Goal: Use online tool/utility: Utilize a website feature to perform a specific function

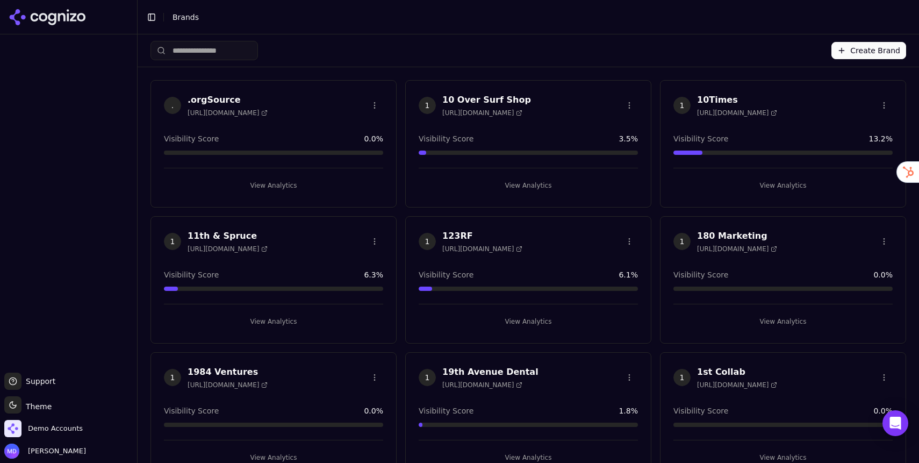
click at [211, 52] on input "search" at bounding box center [203, 50] width 107 height 19
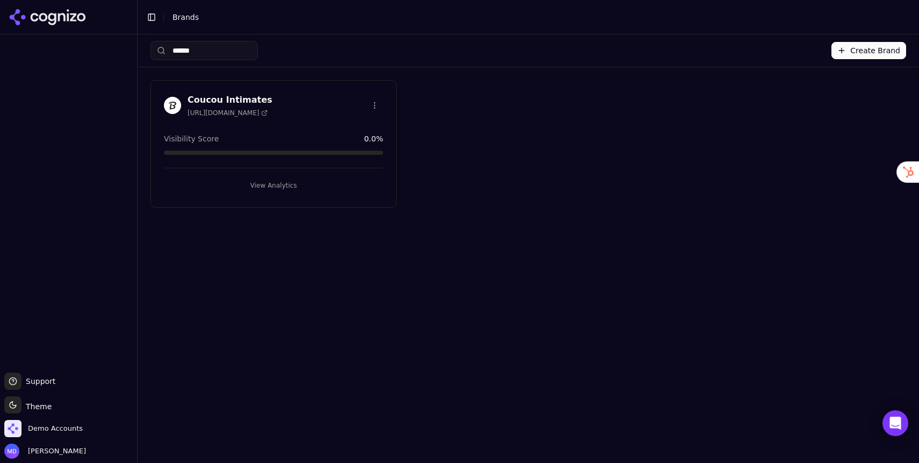
type input "******"
click at [264, 186] on button "View Analytics" at bounding box center [273, 185] width 219 height 17
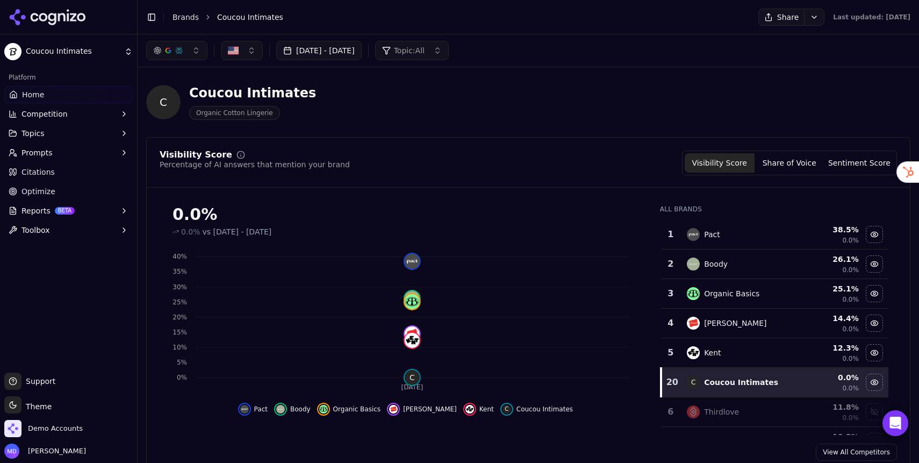
click at [20, 199] on link "Optimize" at bounding box center [68, 191] width 128 height 17
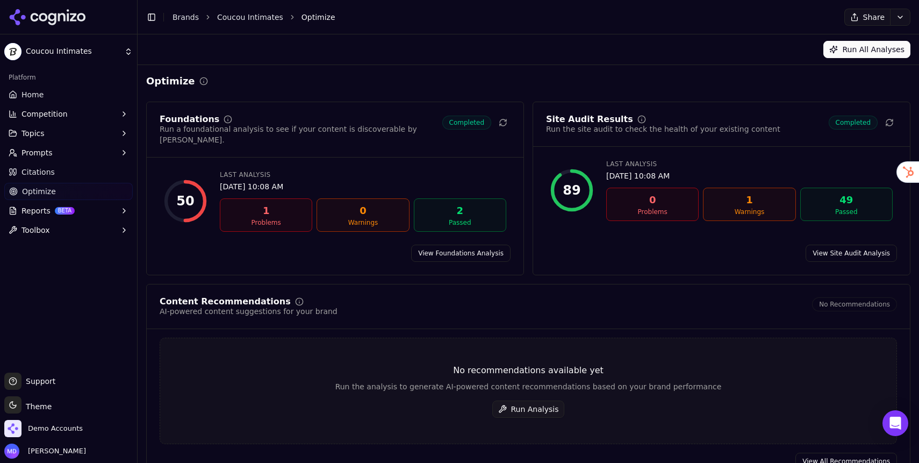
click at [540, 402] on button "Run Analysis" at bounding box center [528, 408] width 73 height 17
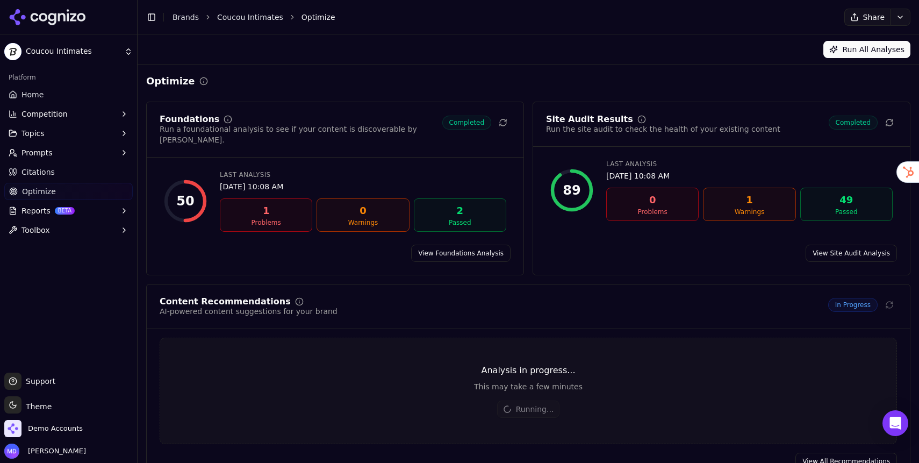
click at [51, 153] on button "Prompts" at bounding box center [68, 152] width 128 height 17
click at [44, 167] on span "Active" at bounding box center [69, 169] width 94 height 11
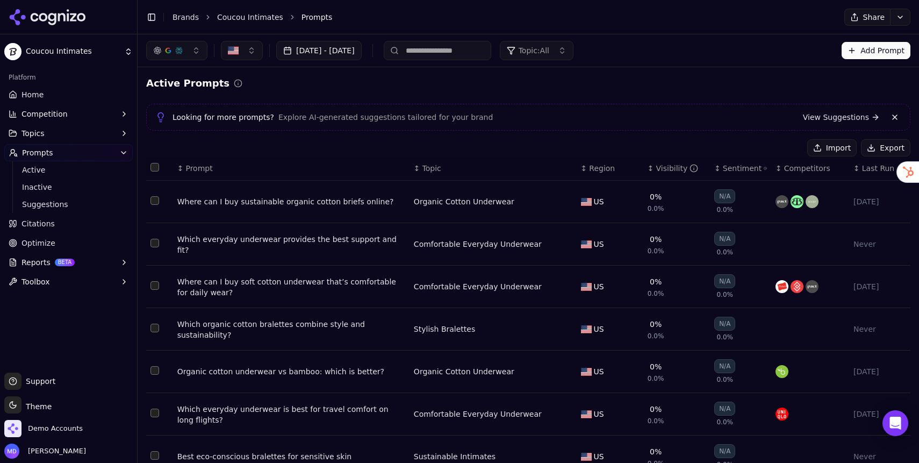
click at [902, 19] on html "Coucou Intimates Platform Home Competition Topics Prompts Active Inactive Sugge…" at bounding box center [459, 231] width 919 height 463
click at [882, 37] on div "Run Again" at bounding box center [875, 39] width 63 height 17
click at [58, 95] on link "Home" at bounding box center [68, 94] width 128 height 17
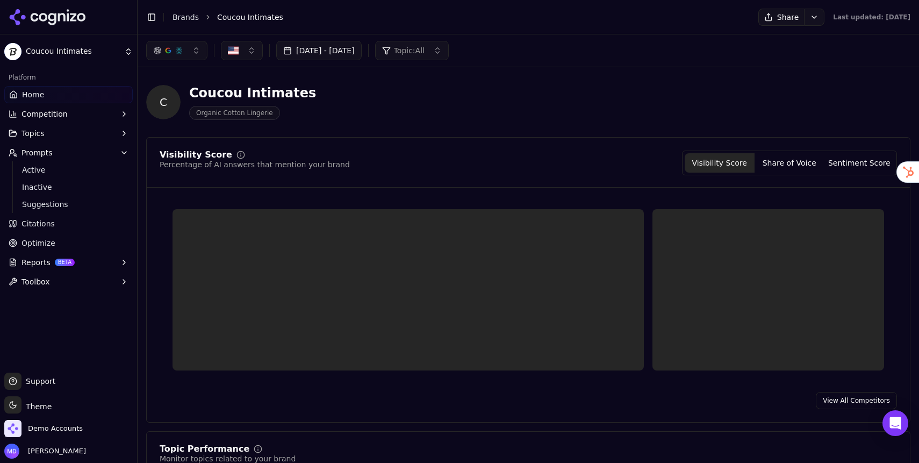
click at [49, 239] on span "Optimize" at bounding box center [38, 243] width 34 height 11
